Goal: Task Accomplishment & Management: Manage account settings

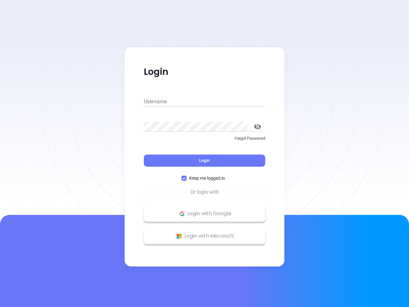
click at [204, 153] on div "Login" at bounding box center [204, 157] width 121 height 20
click at [204, 102] on input "Username" at bounding box center [204, 101] width 121 height 10
click at [257, 126] on icon "toggle password visibility" at bounding box center [257, 127] width 7 height 6
click at [204, 160] on span "Login" at bounding box center [204, 159] width 11 height 5
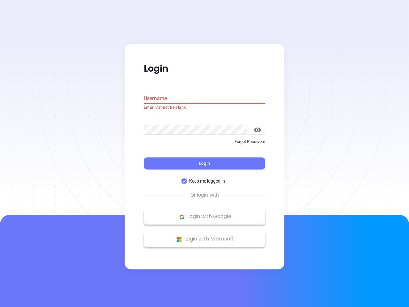
click at [204, 178] on span "Keep me logged in" at bounding box center [206, 181] width 41 height 7
click at [186, 178] on input "Keep me logged in" at bounding box center [183, 180] width 5 height 5
checkbox input "false"
click at [204, 213] on p "Login with Google" at bounding box center [204, 217] width 115 height 10
click at [204, 236] on p "Login with Microsoft" at bounding box center [204, 239] width 115 height 10
